Goal: Check status

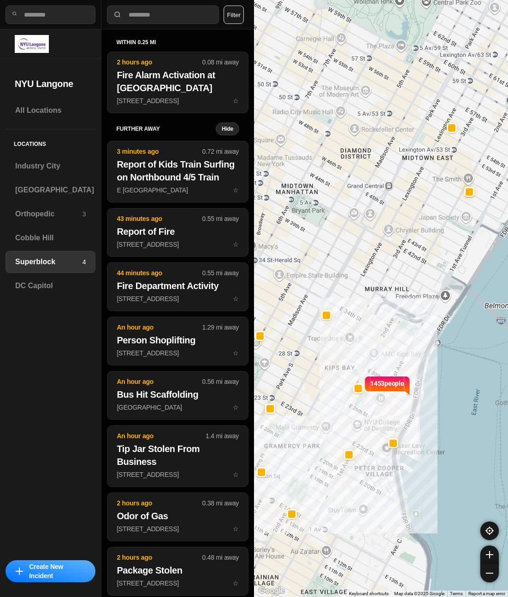
select select "*"
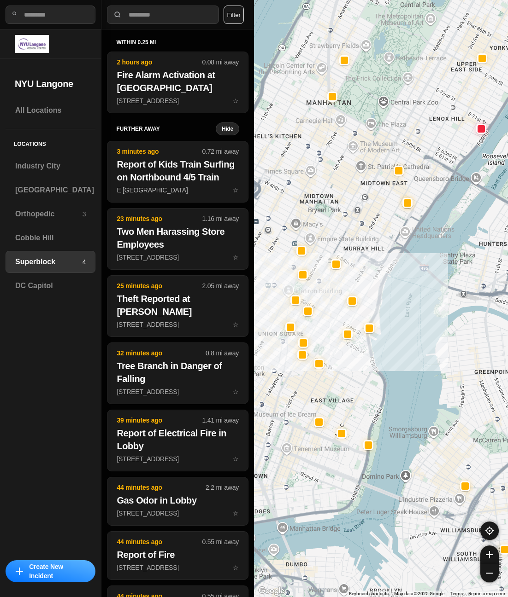
drag, startPoint x: 328, startPoint y: 215, endPoint x: 368, endPoint y: 216, distance: 39.6
click at [368, 216] on div at bounding box center [381, 298] width 254 height 597
